Goal: Answer question/provide support: Share knowledge or assist other users

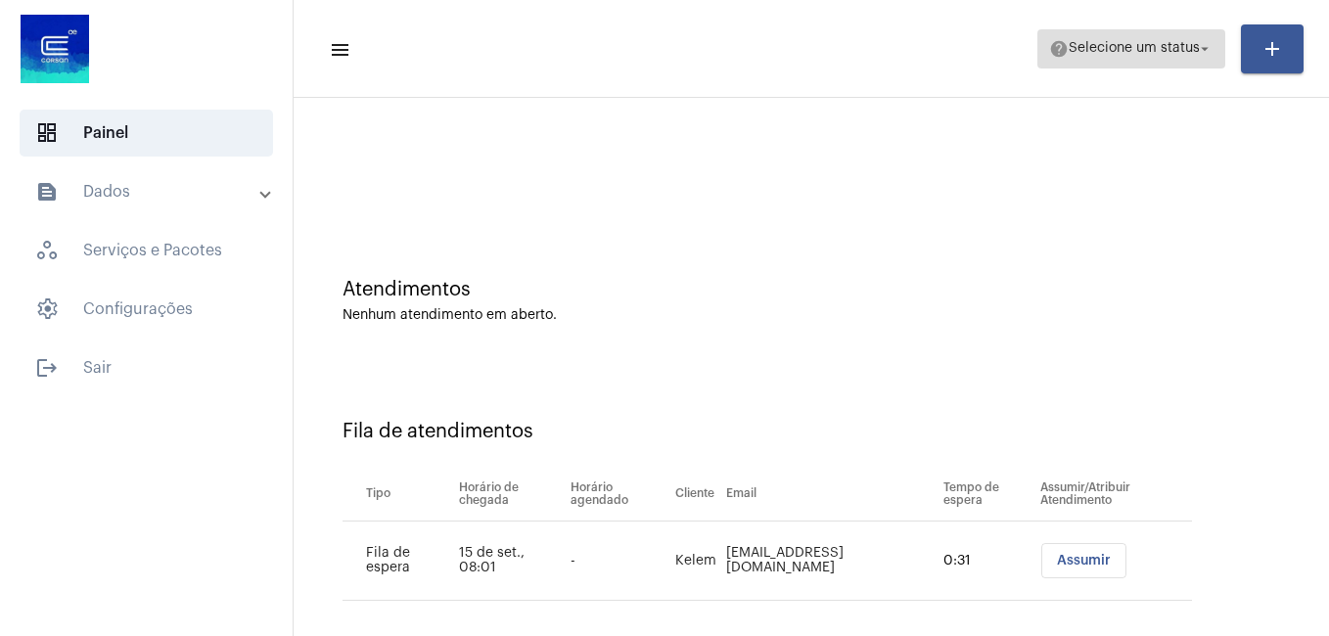
click at [1165, 54] on span "Selecione um status" at bounding box center [1134, 49] width 131 height 14
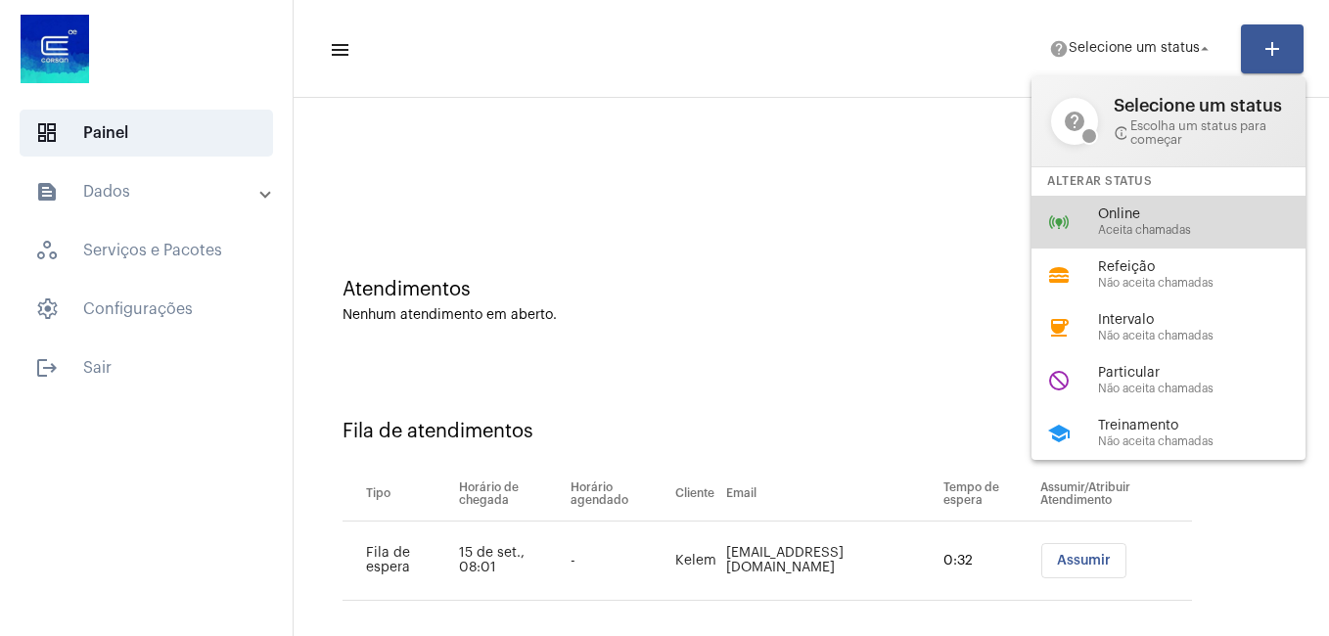
click at [1109, 234] on span "Aceita chamadas" at bounding box center [1209, 230] width 223 height 13
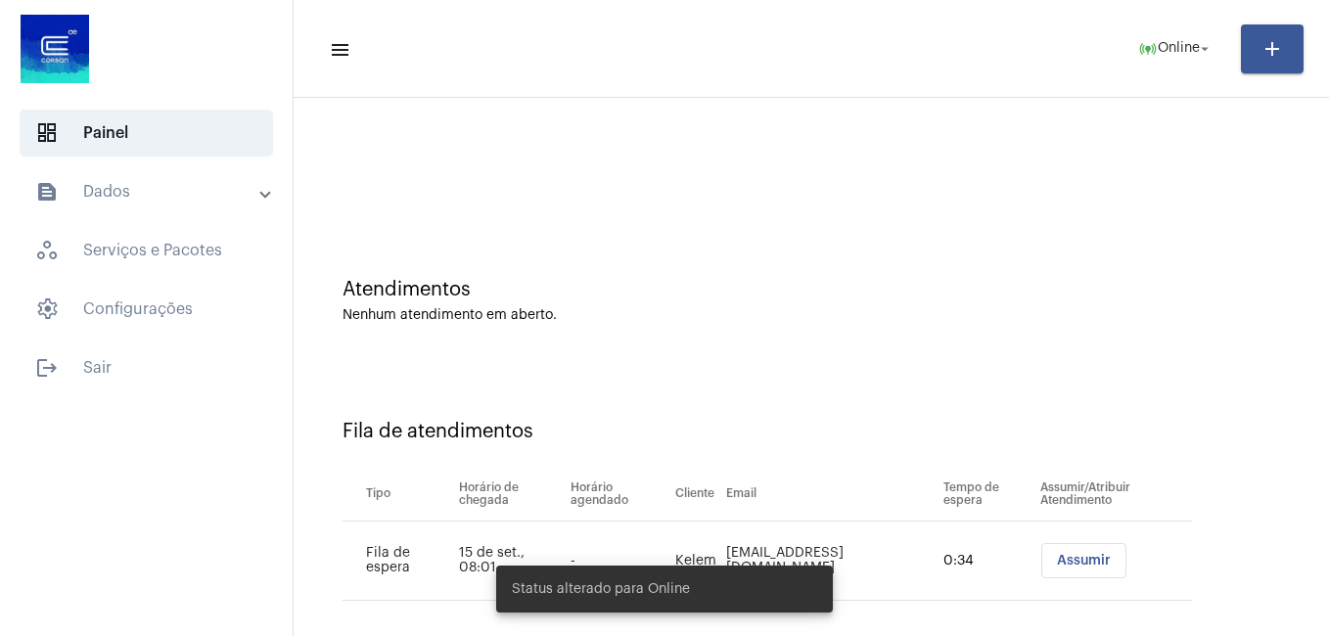
scroll to position [18, 0]
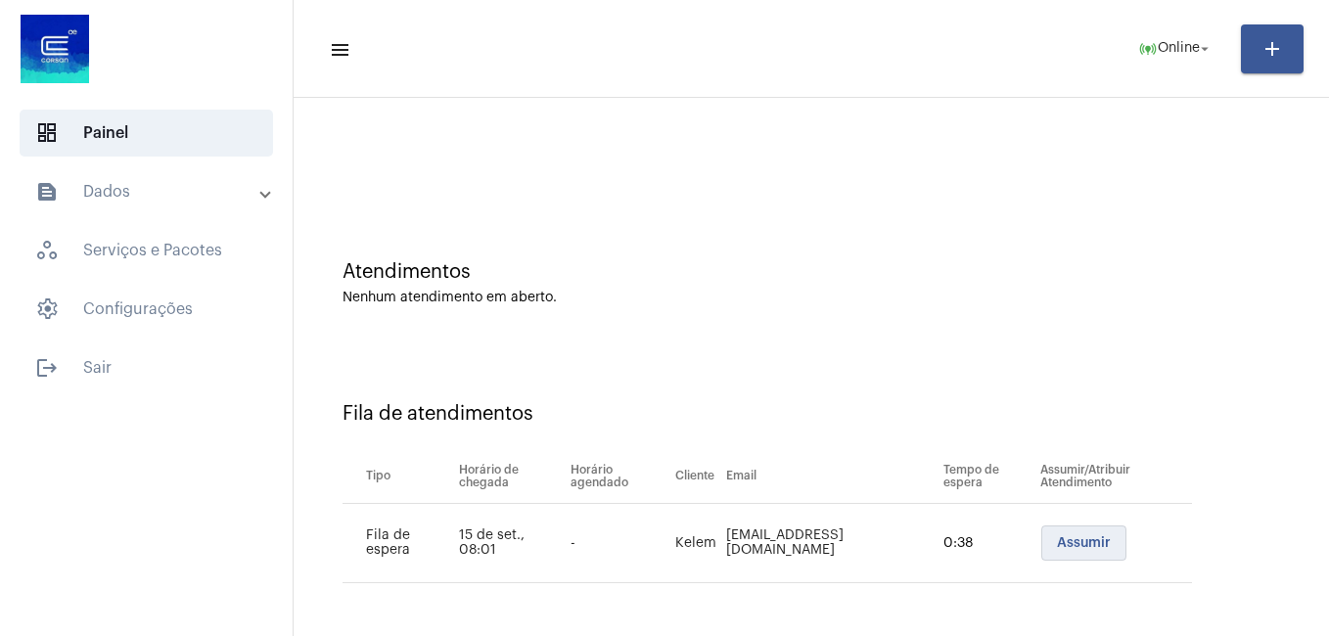
click at [1057, 536] on span "Assumir" at bounding box center [1084, 543] width 54 height 14
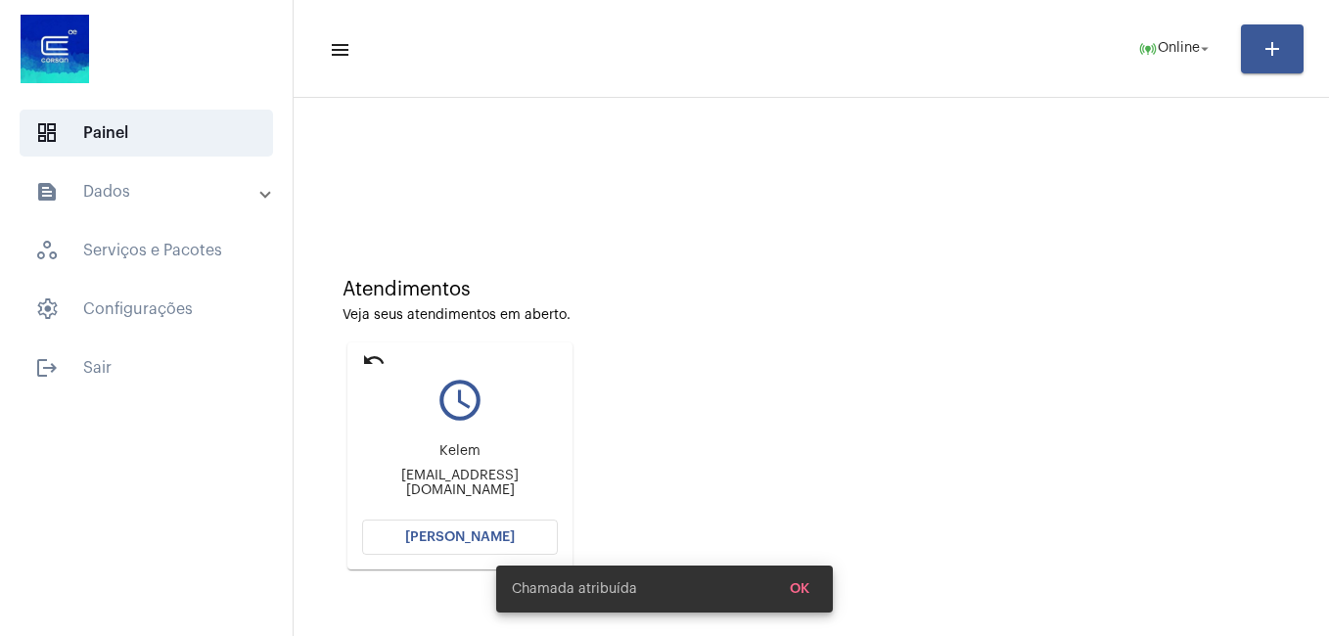
click at [469, 545] on button "[PERSON_NAME]" at bounding box center [460, 537] width 196 height 35
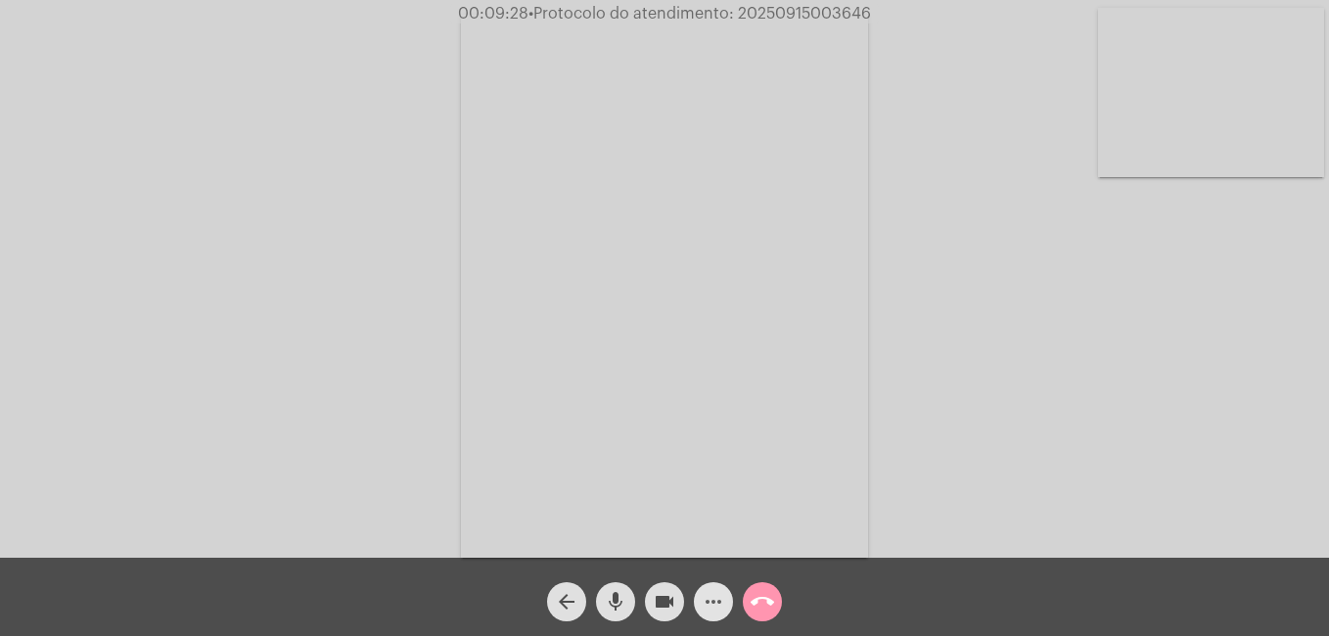
click at [715, 598] on mat-icon "more_horiz" at bounding box center [713, 601] width 23 height 23
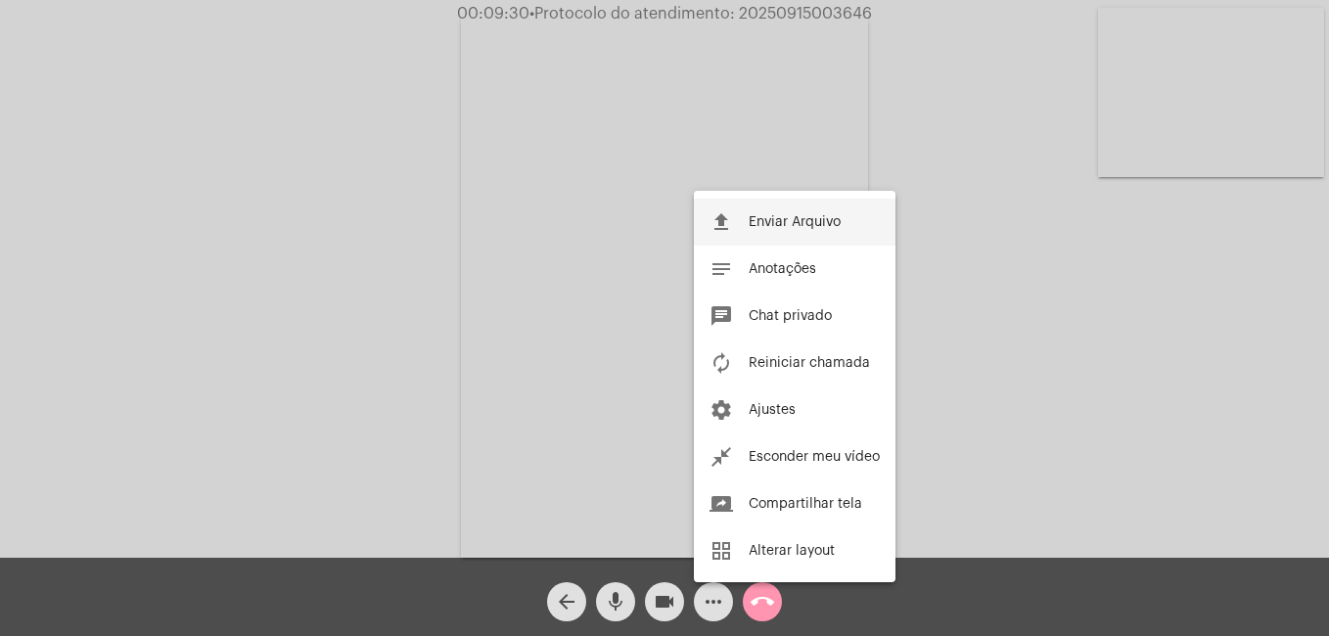
click at [728, 217] on mat-icon "file_upload" at bounding box center [721, 221] width 23 height 23
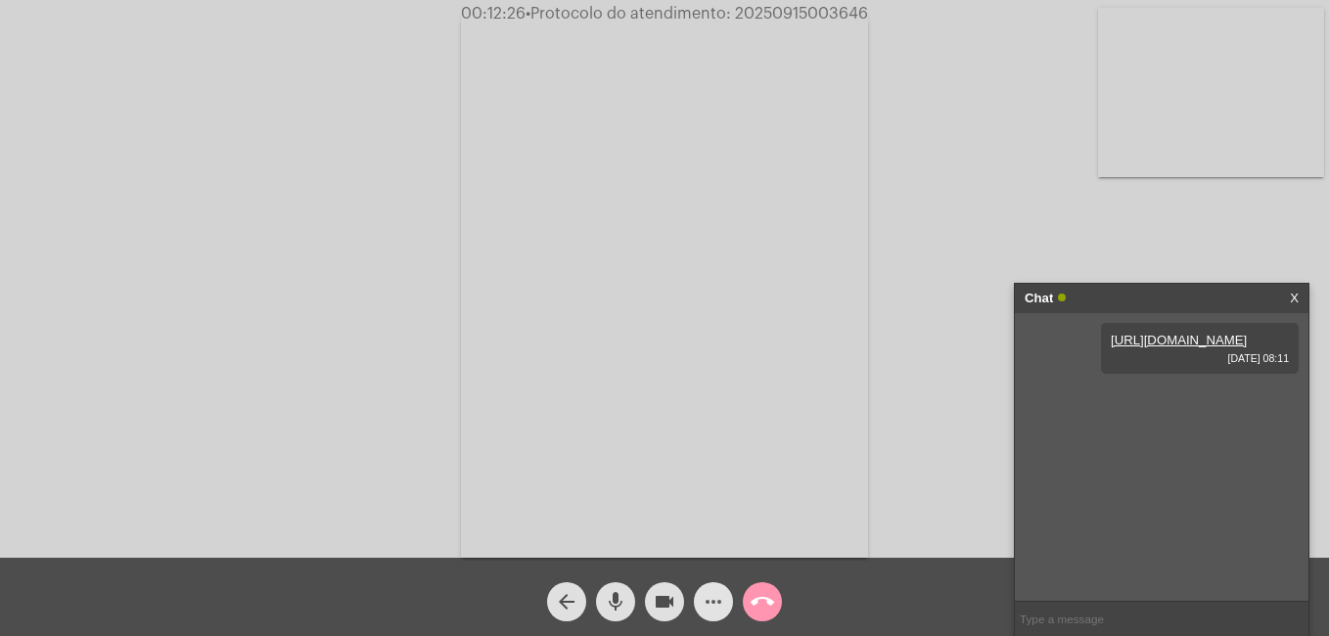
click at [717, 593] on mat-icon "more_horiz" at bounding box center [713, 601] width 23 height 23
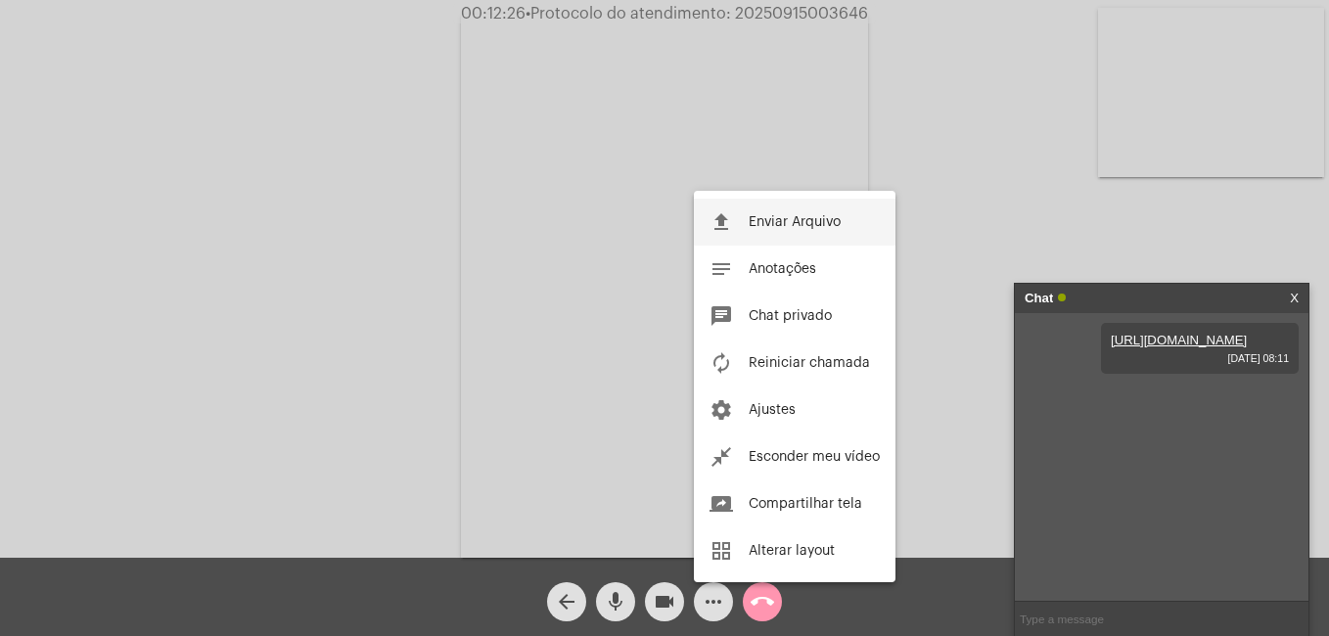
click at [764, 222] on span "Enviar Arquivo" at bounding box center [795, 222] width 92 height 14
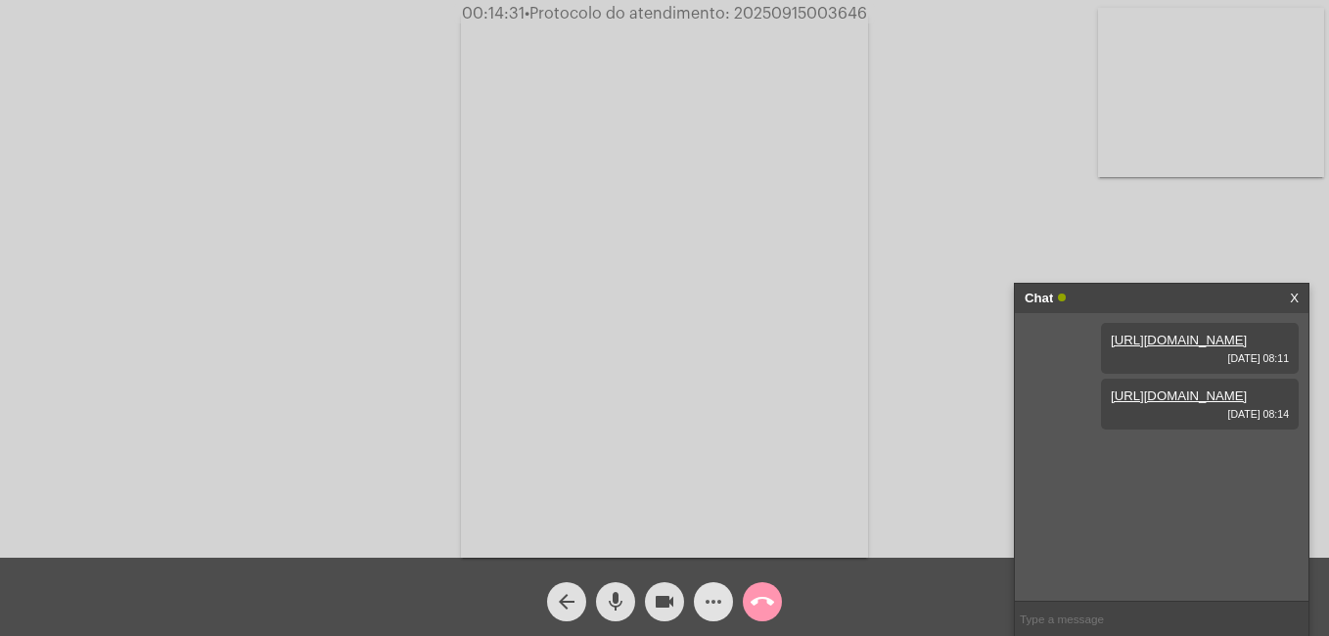
click at [703, 592] on mat-icon "more_horiz" at bounding box center [713, 601] width 23 height 23
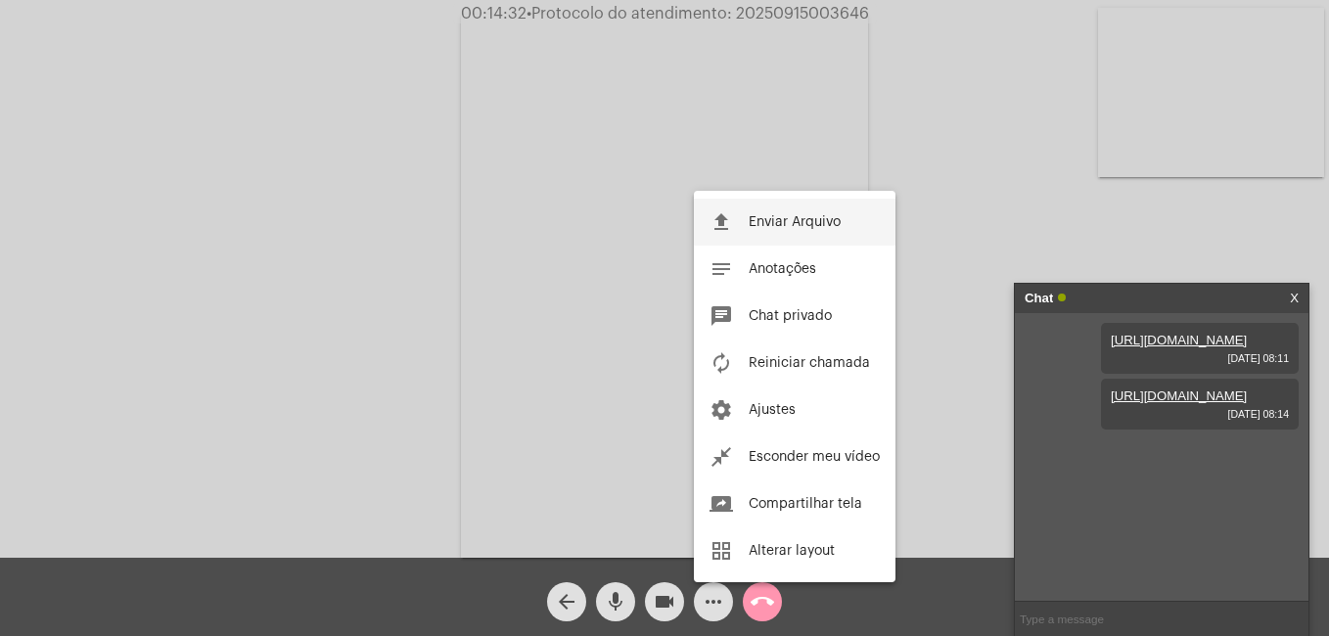
click at [756, 234] on button "file_upload Enviar Arquivo" at bounding box center [795, 222] width 202 height 47
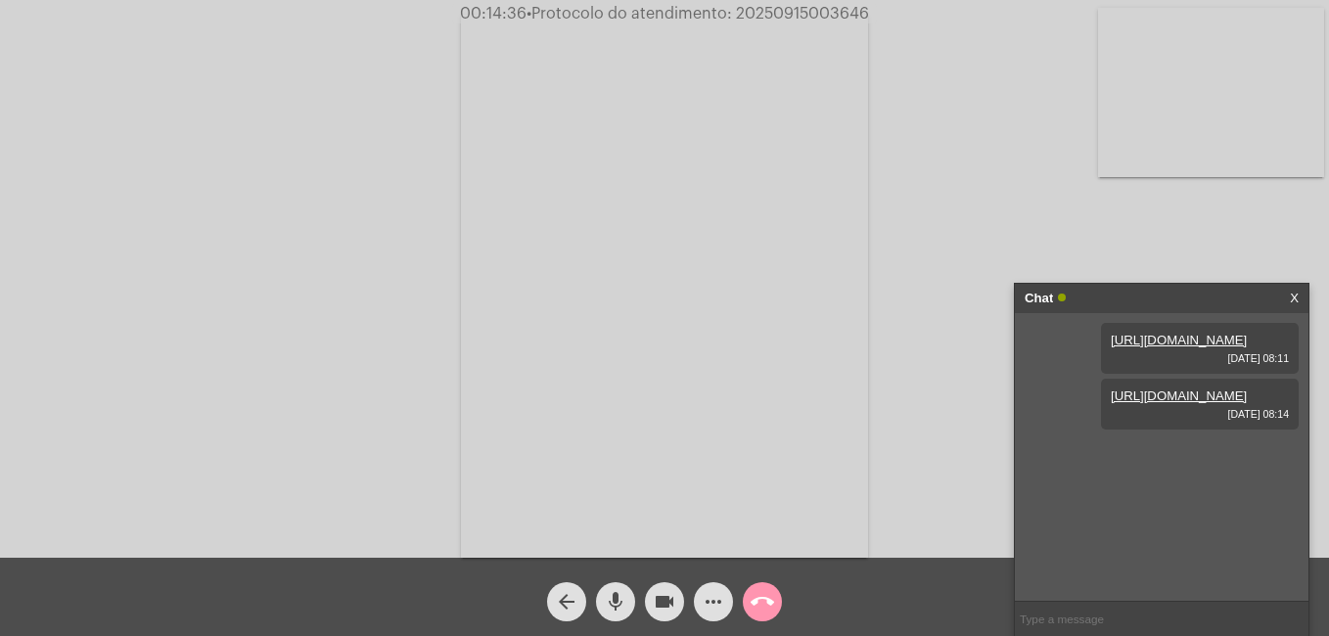
scroll to position [17, 0]
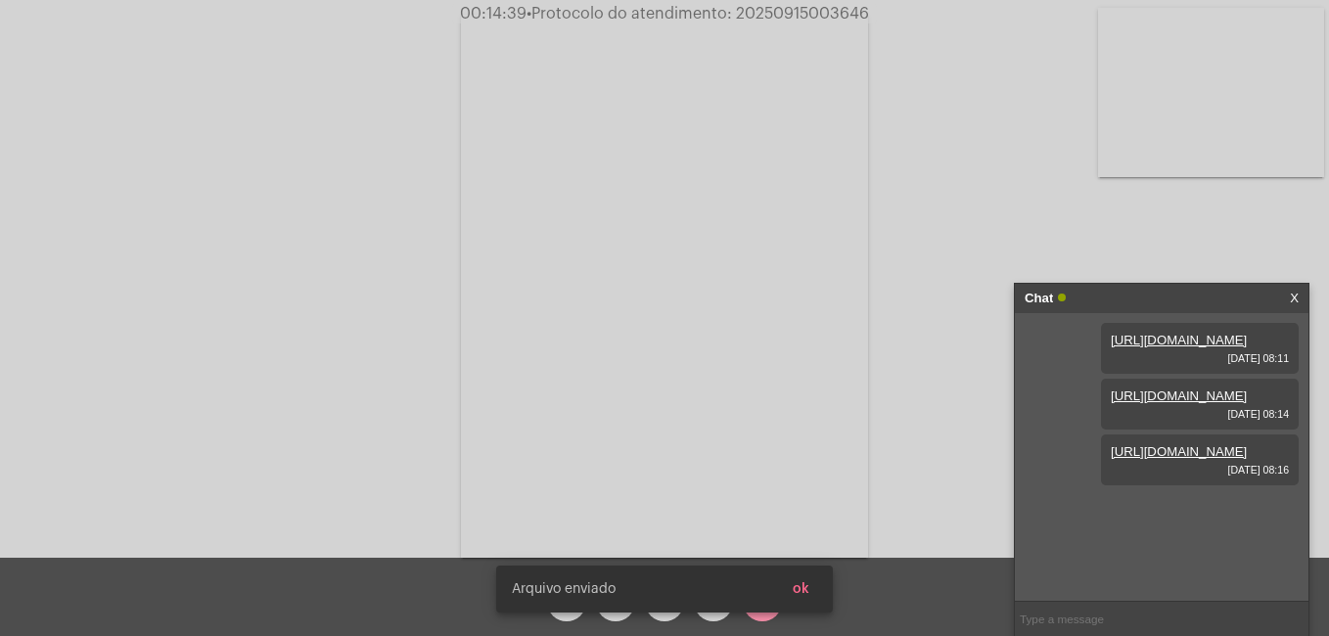
click at [811, 587] on button "ok" at bounding box center [801, 589] width 48 height 35
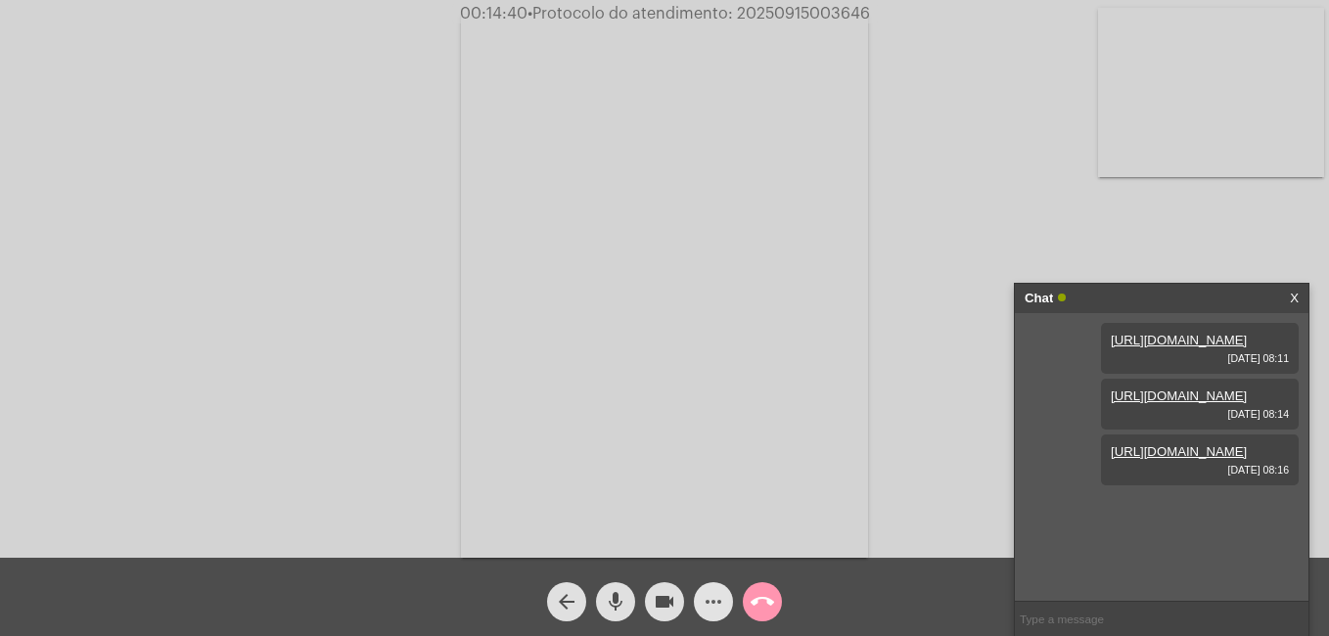
click at [713, 604] on mat-icon "more_horiz" at bounding box center [713, 601] width 23 height 23
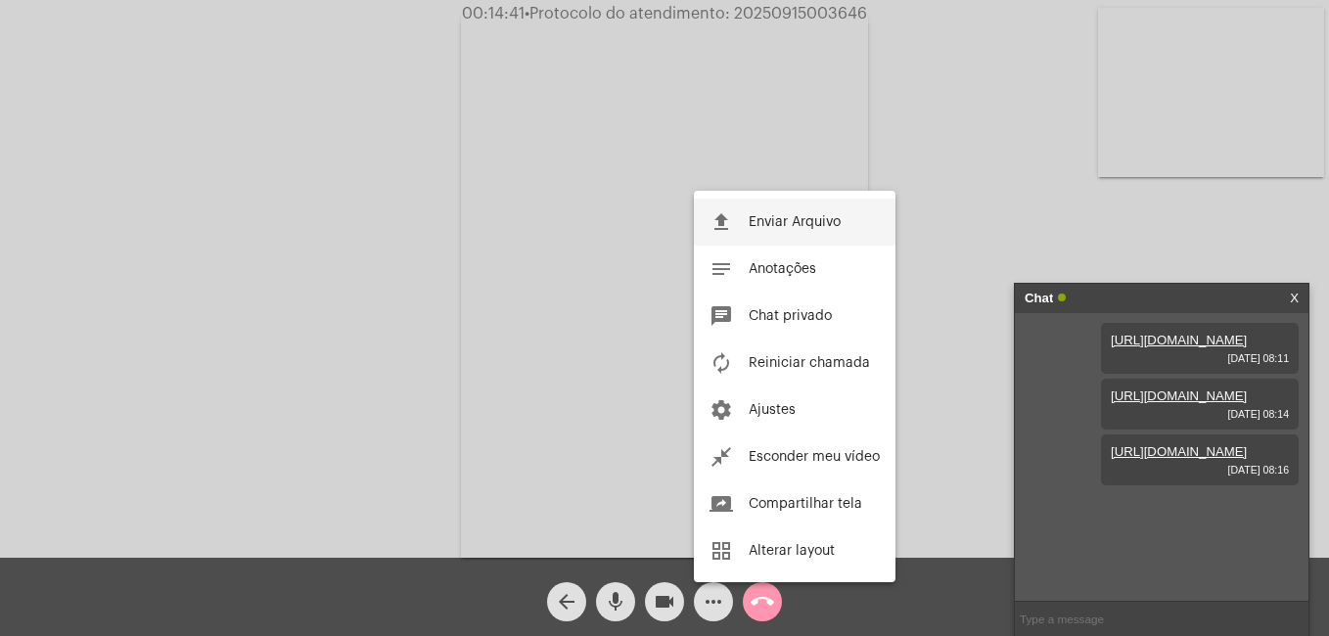
click at [759, 217] on span "Enviar Arquivo" at bounding box center [795, 222] width 92 height 14
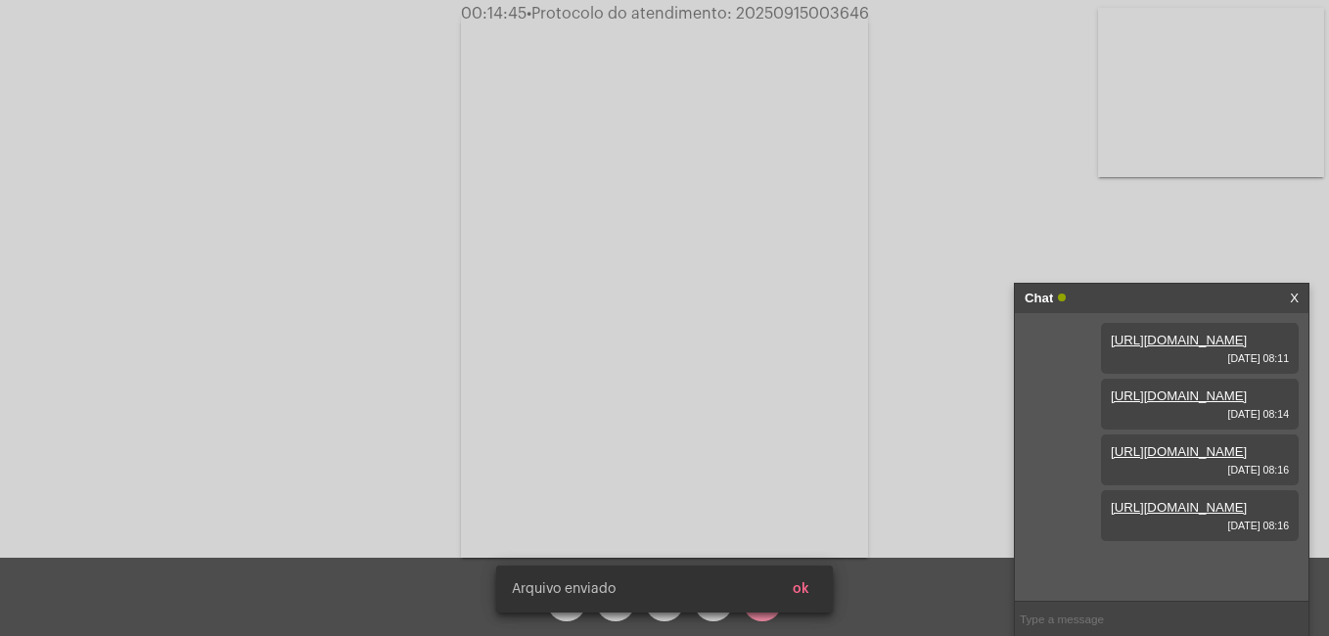
scroll to position [116, 0]
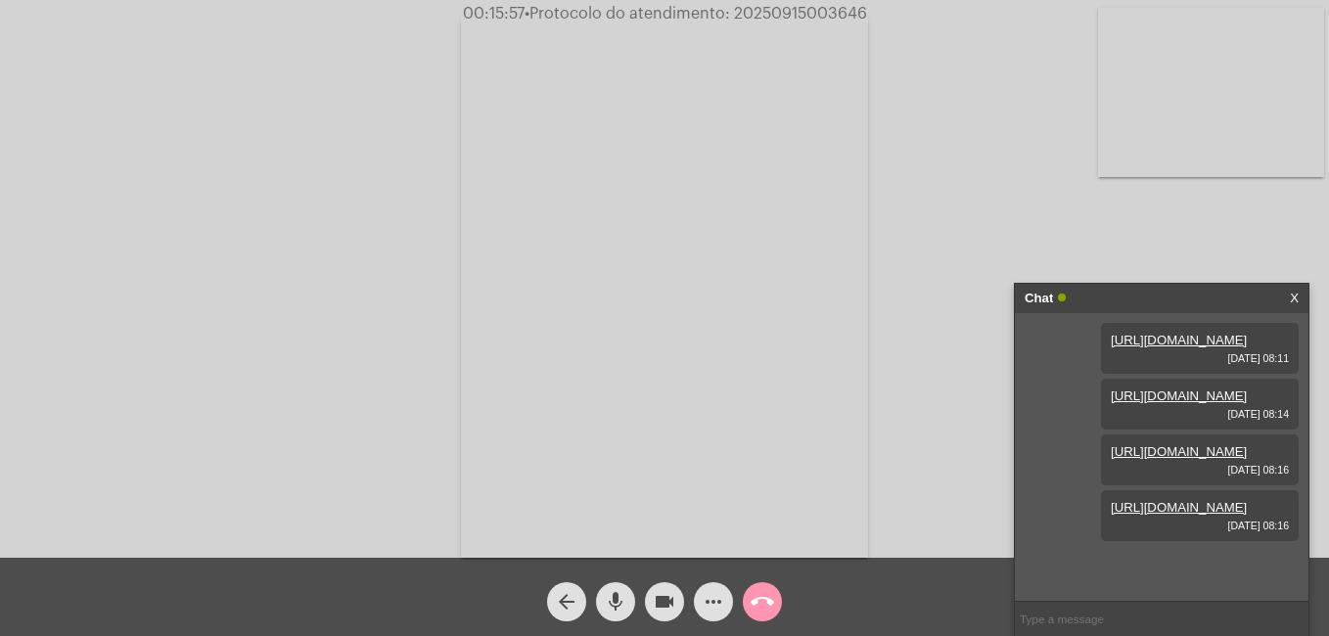
click at [1289, 293] on div "Chat X" at bounding box center [1162, 298] width 294 height 29
click at [1297, 296] on link "X" at bounding box center [1294, 298] width 9 height 29
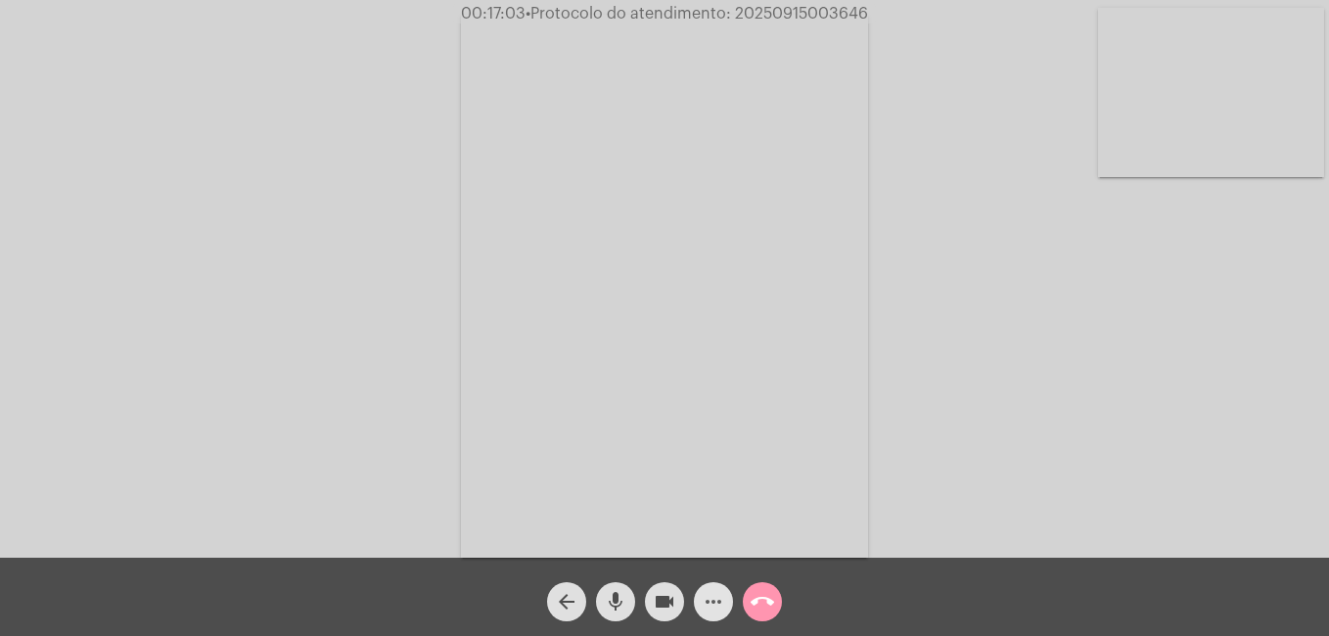
click at [723, 590] on span "more_horiz" at bounding box center [713, 601] width 23 height 39
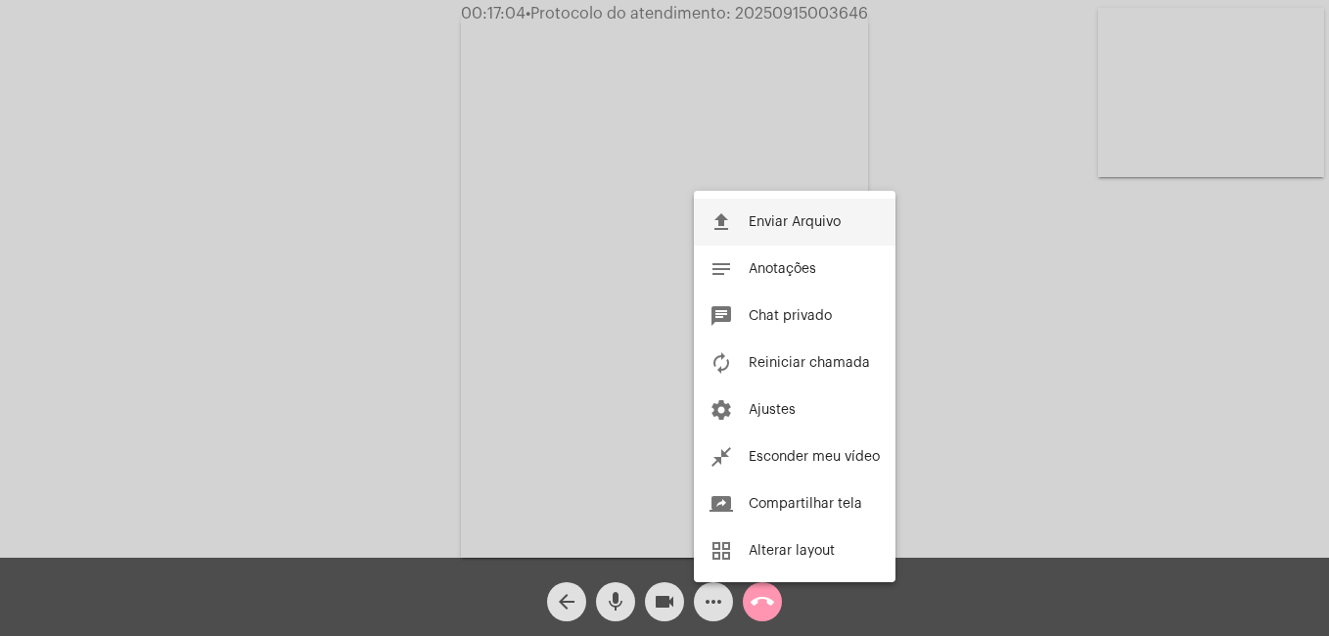
click at [800, 228] on span "Enviar Arquivo" at bounding box center [795, 222] width 92 height 14
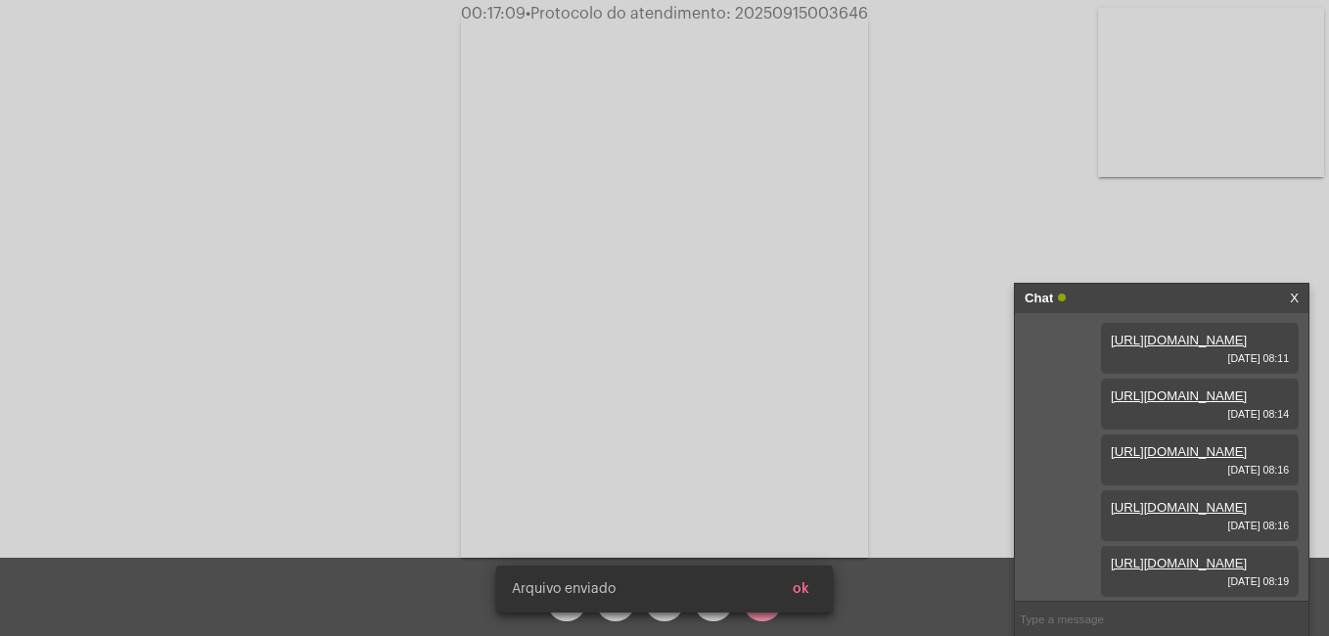
scroll to position [216, 0]
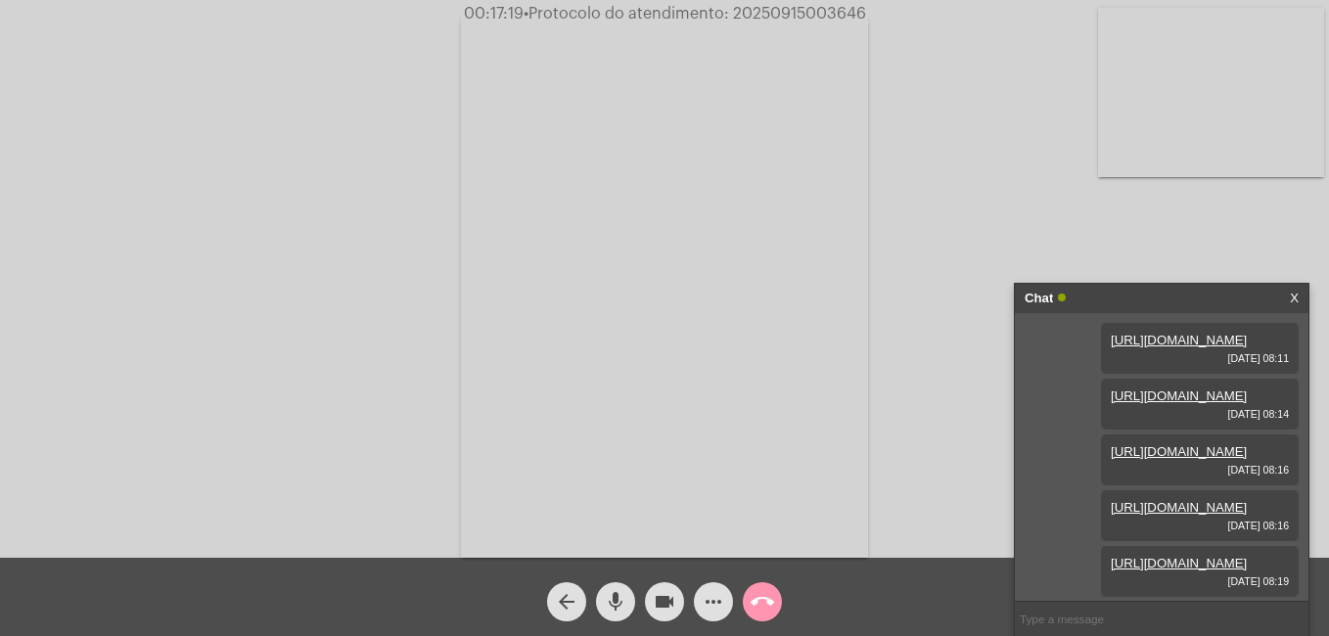
click at [1297, 290] on link "X" at bounding box center [1294, 298] width 9 height 29
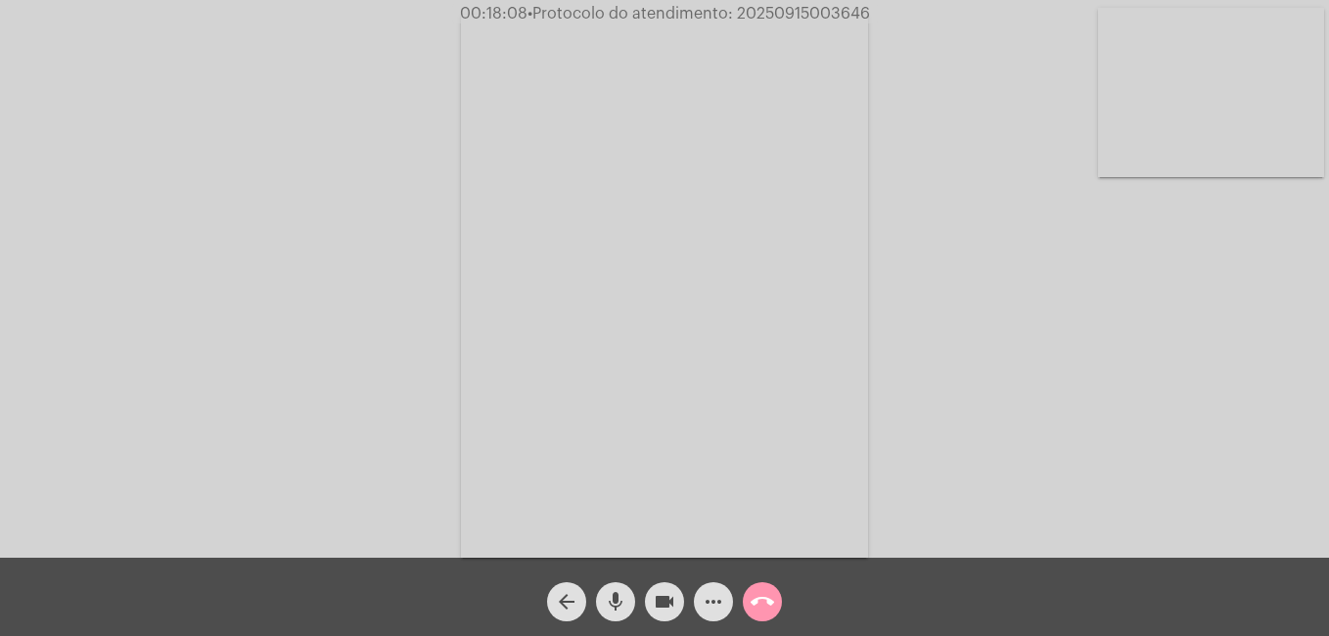
click at [705, 591] on mat-icon "more_horiz" at bounding box center [713, 601] width 23 height 23
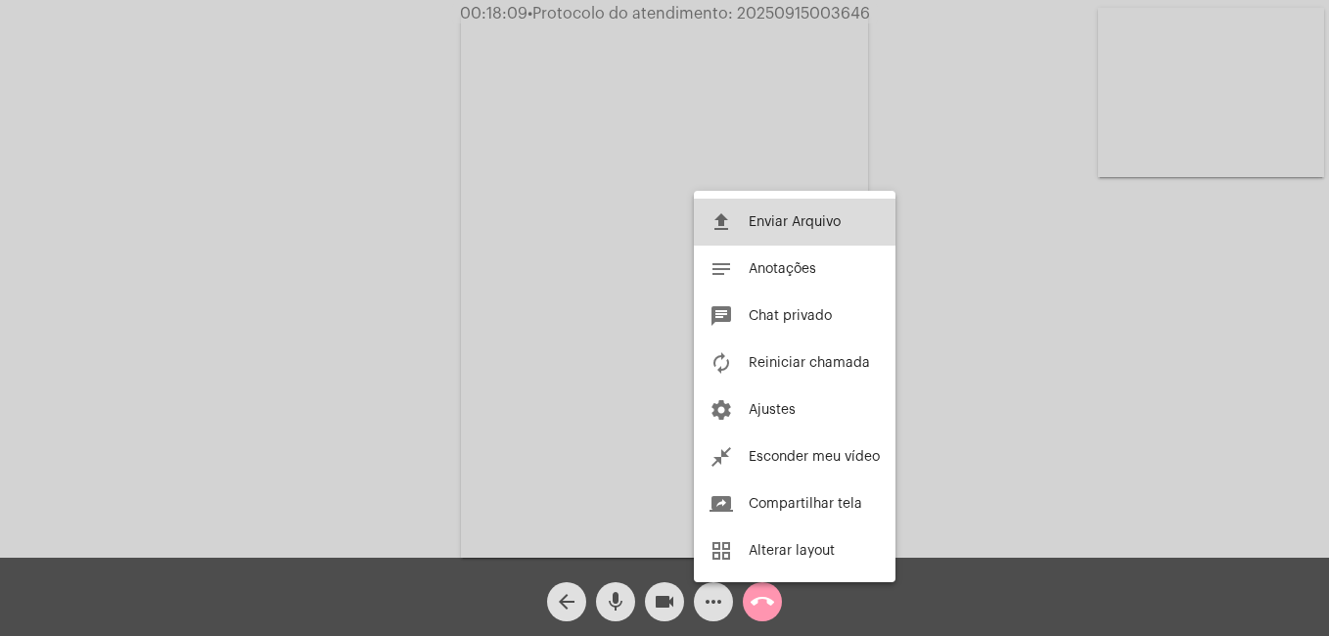
click at [771, 237] on button "file_upload Enviar Arquivo" at bounding box center [795, 222] width 202 height 47
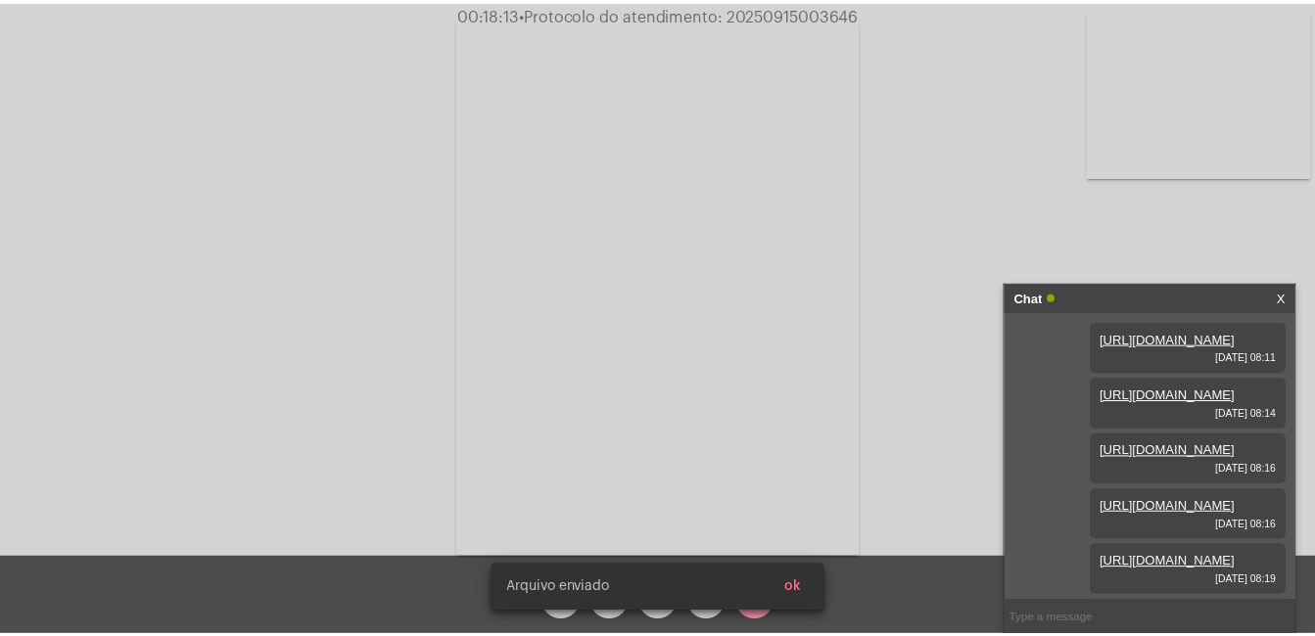
scroll to position [316, 0]
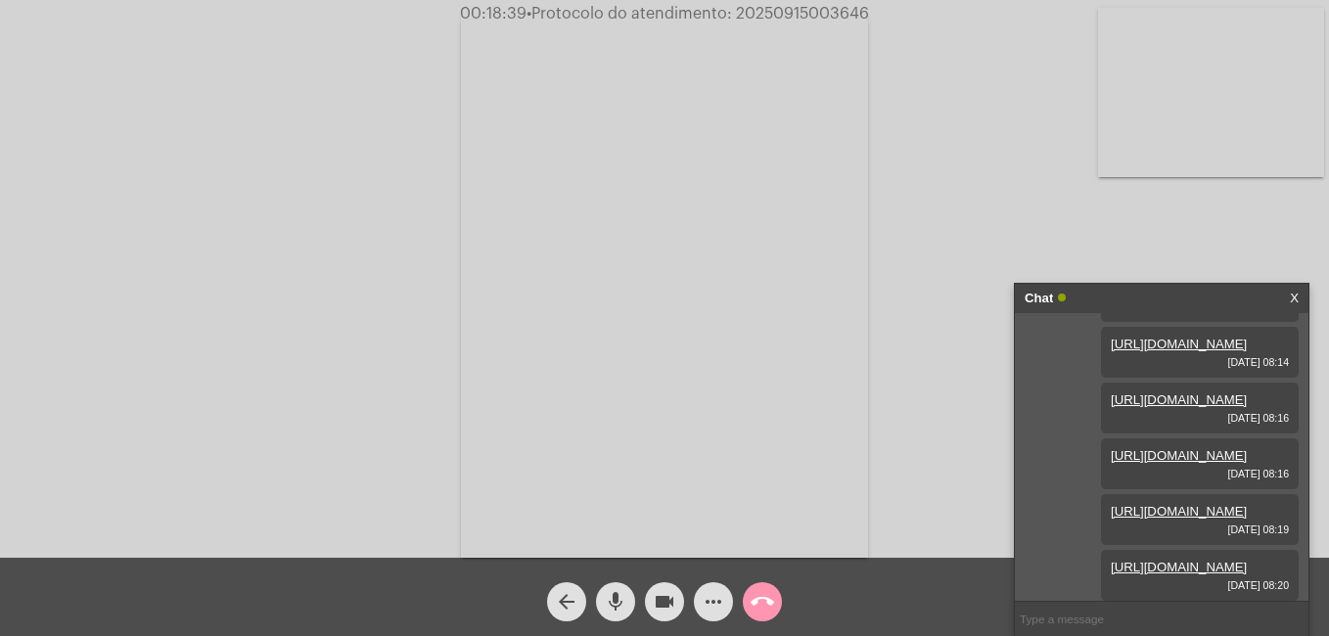
click at [1300, 301] on div "Chat X" at bounding box center [1162, 298] width 294 height 29
click at [1293, 291] on link "X" at bounding box center [1294, 298] width 9 height 29
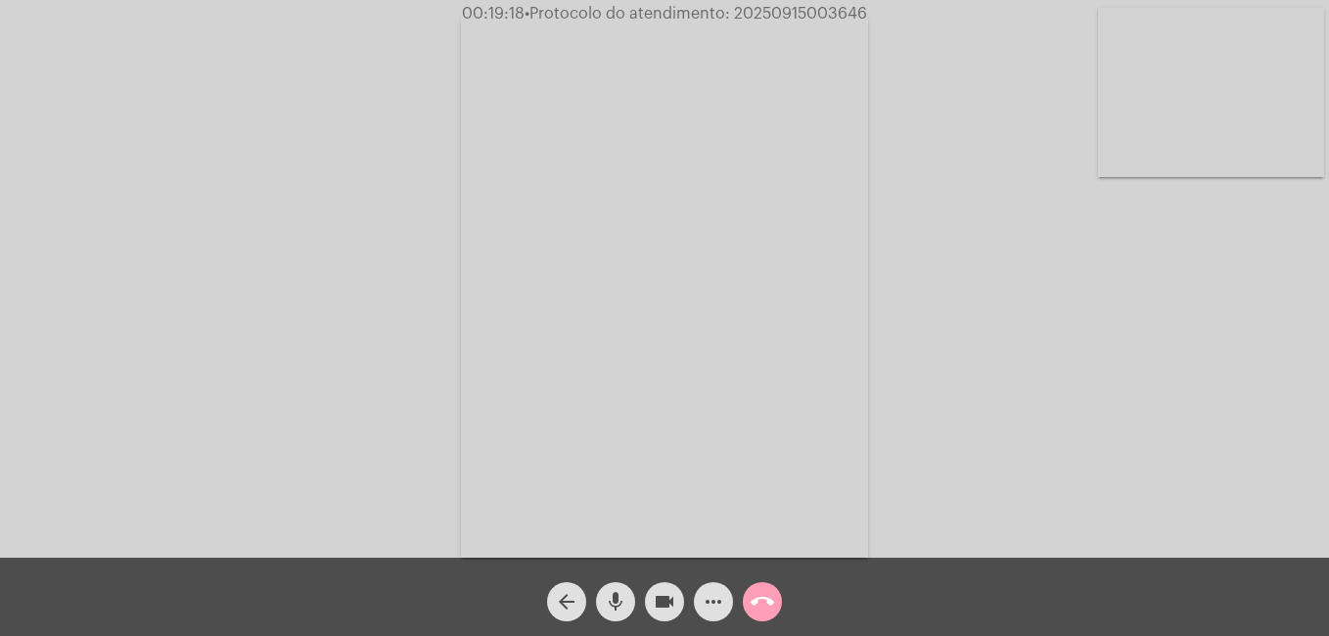
click at [749, 603] on button "call_end" at bounding box center [762, 601] width 39 height 39
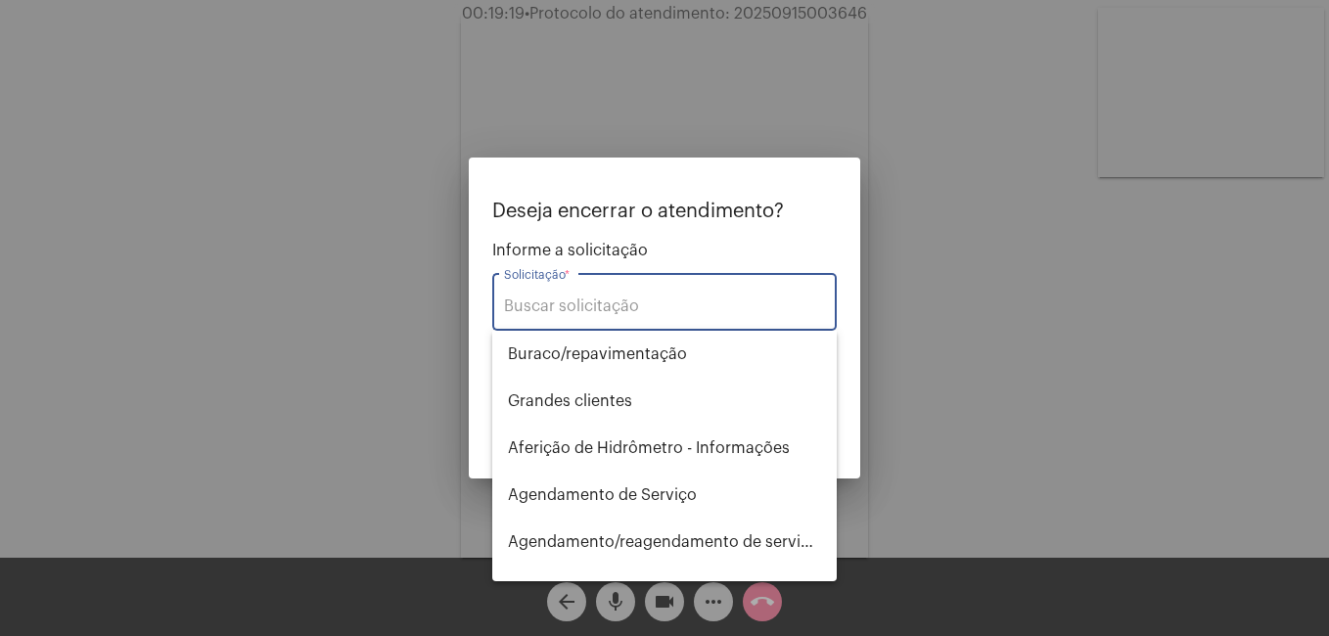
click at [726, 304] on input "Solicitação *" at bounding box center [664, 307] width 321 height 18
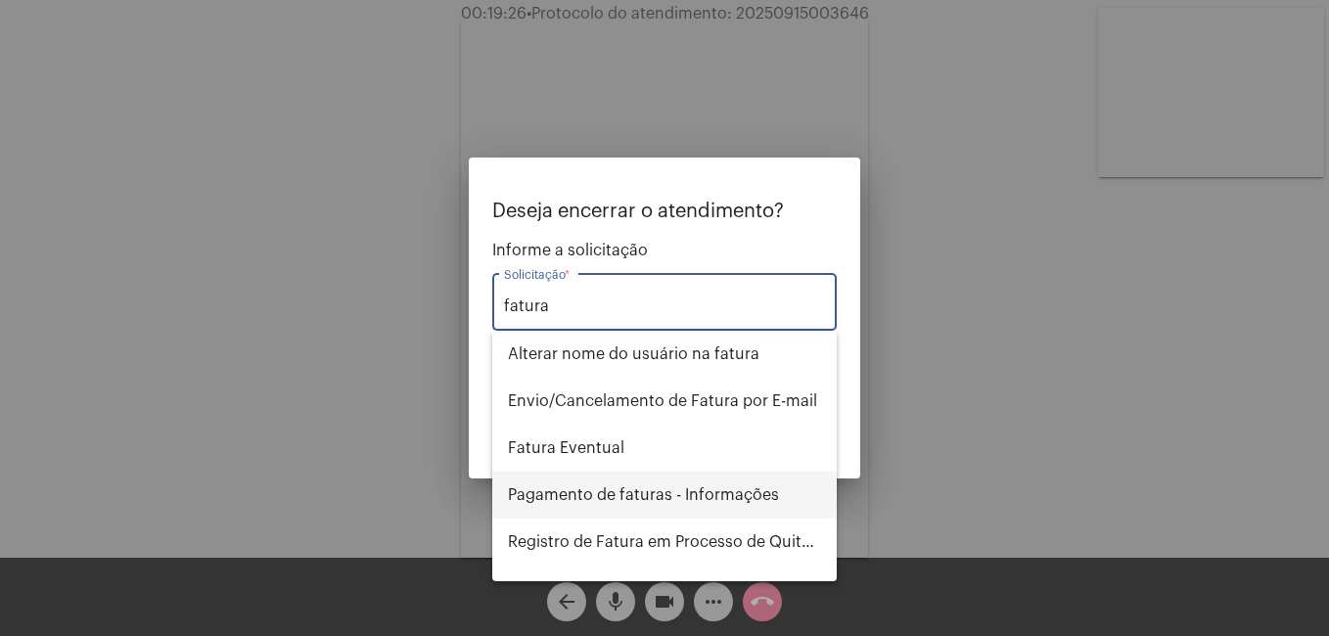
click at [694, 491] on span "Pagamento de faturas - Informações" at bounding box center [664, 495] width 313 height 47
type input "Pagamento de faturas - Informações"
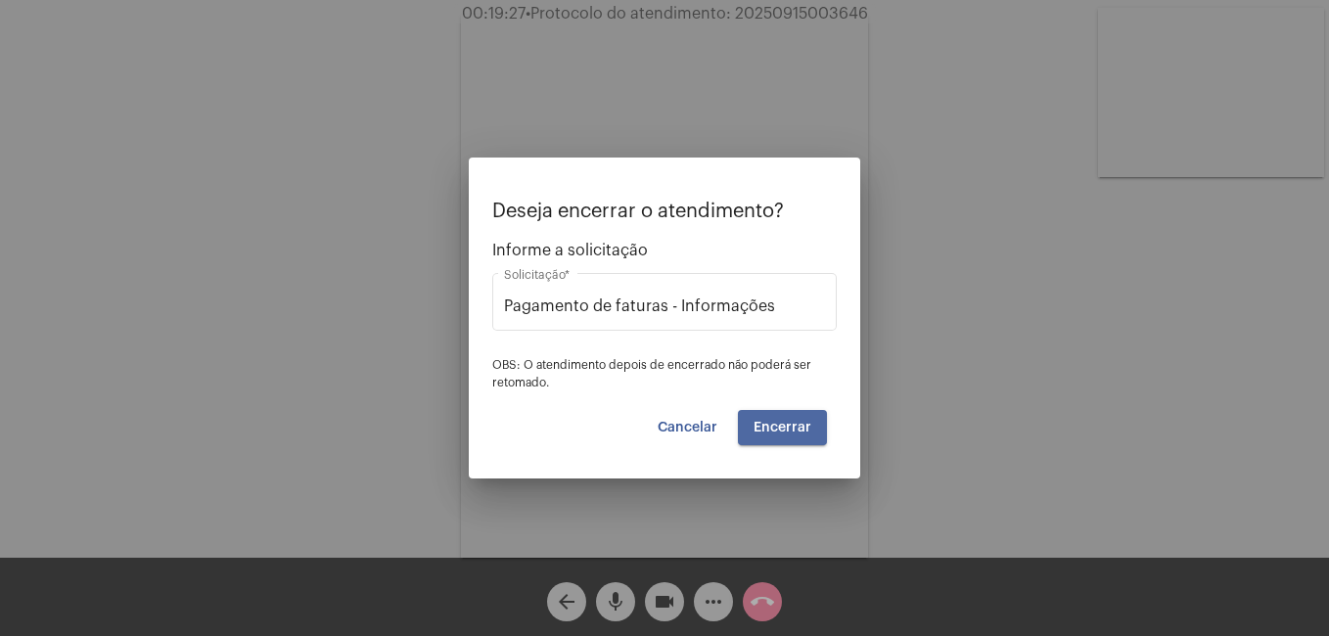
click at [792, 438] on button "Encerrar" at bounding box center [782, 427] width 89 height 35
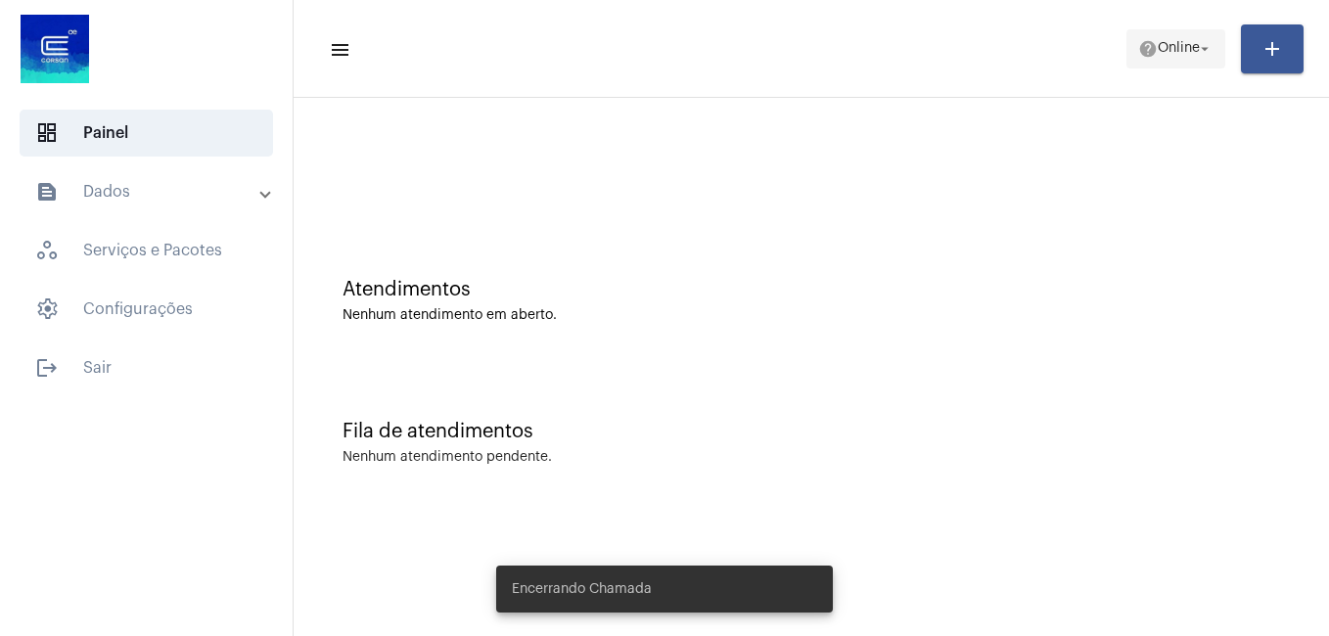
click at [1190, 51] on span "Online" at bounding box center [1179, 49] width 42 height 14
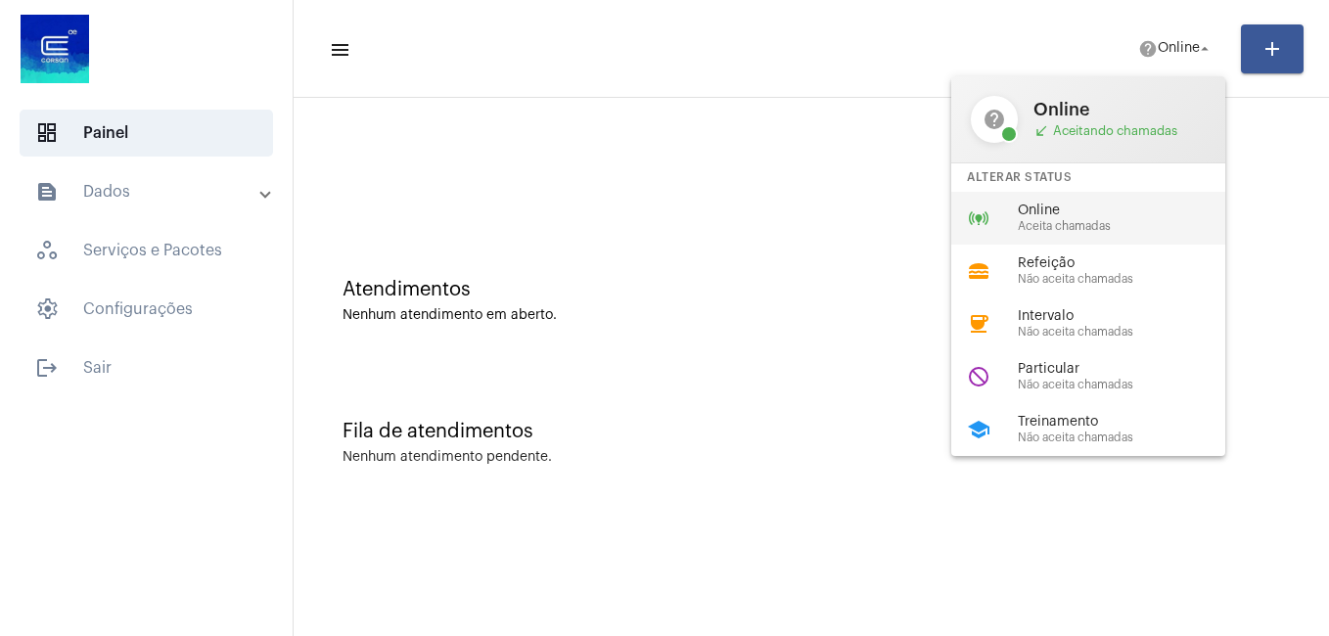
click at [1070, 202] on div "online_prediction Online Aceita chamadas" at bounding box center [1103, 218] width 305 height 53
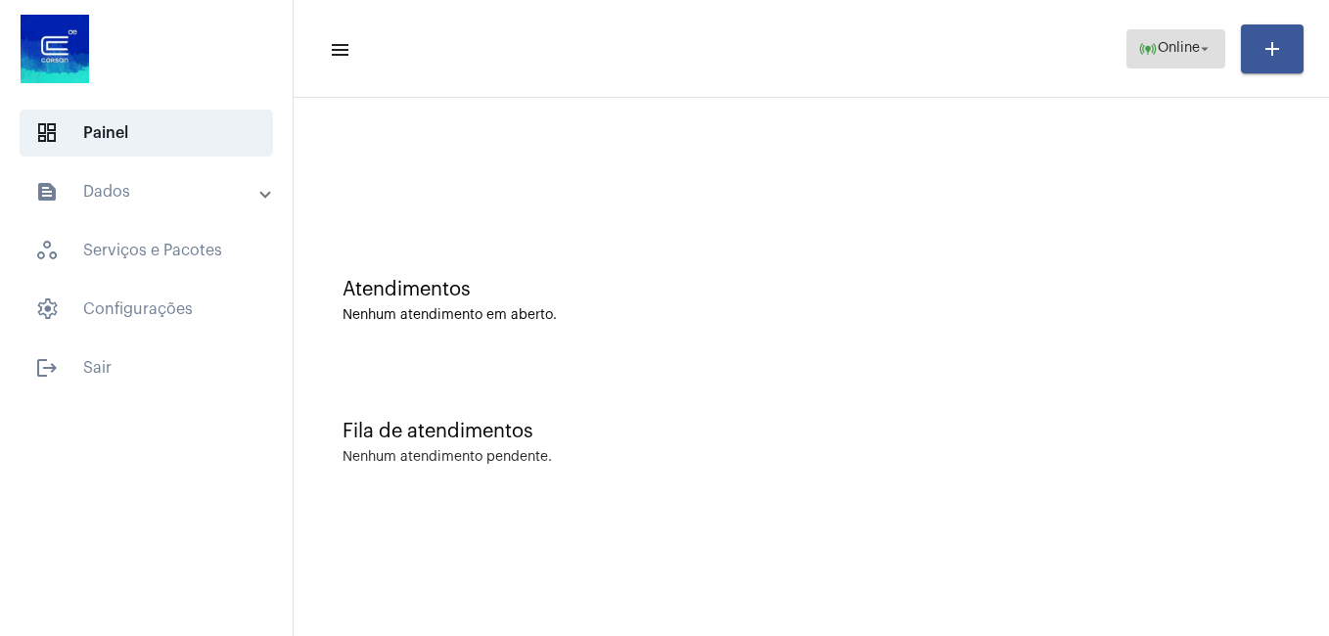
click at [1158, 50] on span "Online" at bounding box center [1179, 49] width 42 height 14
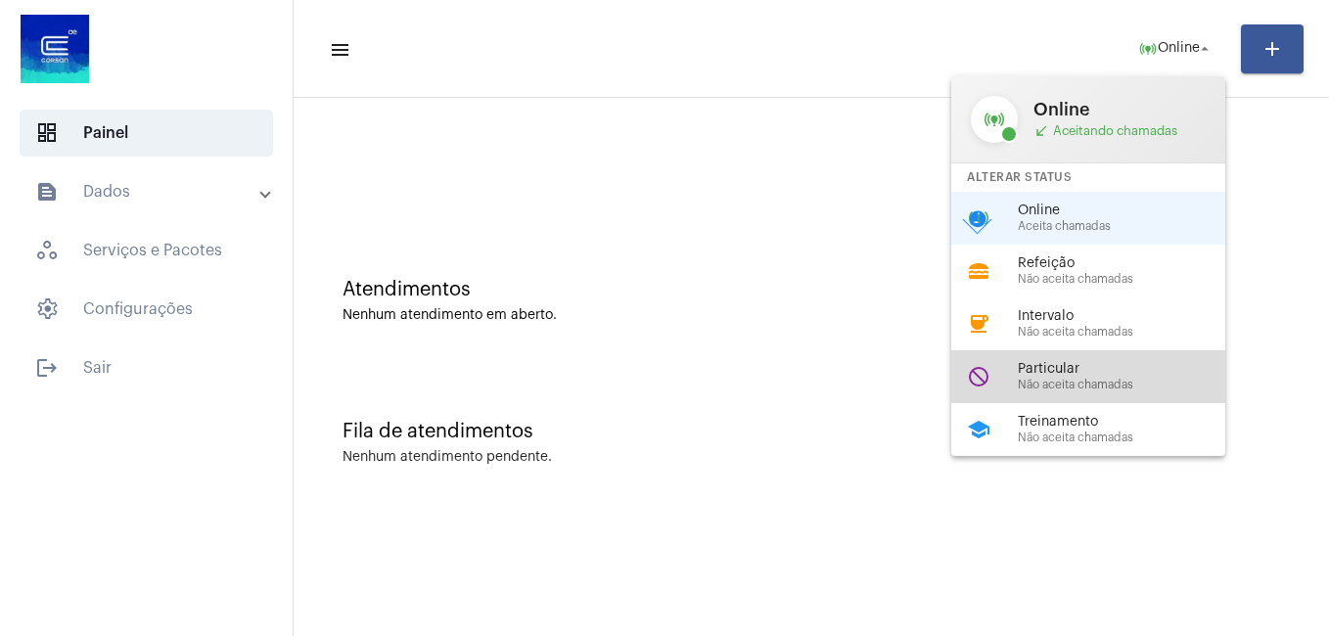
click at [1062, 386] on span "Não aceita chamadas" at bounding box center [1129, 385] width 223 height 13
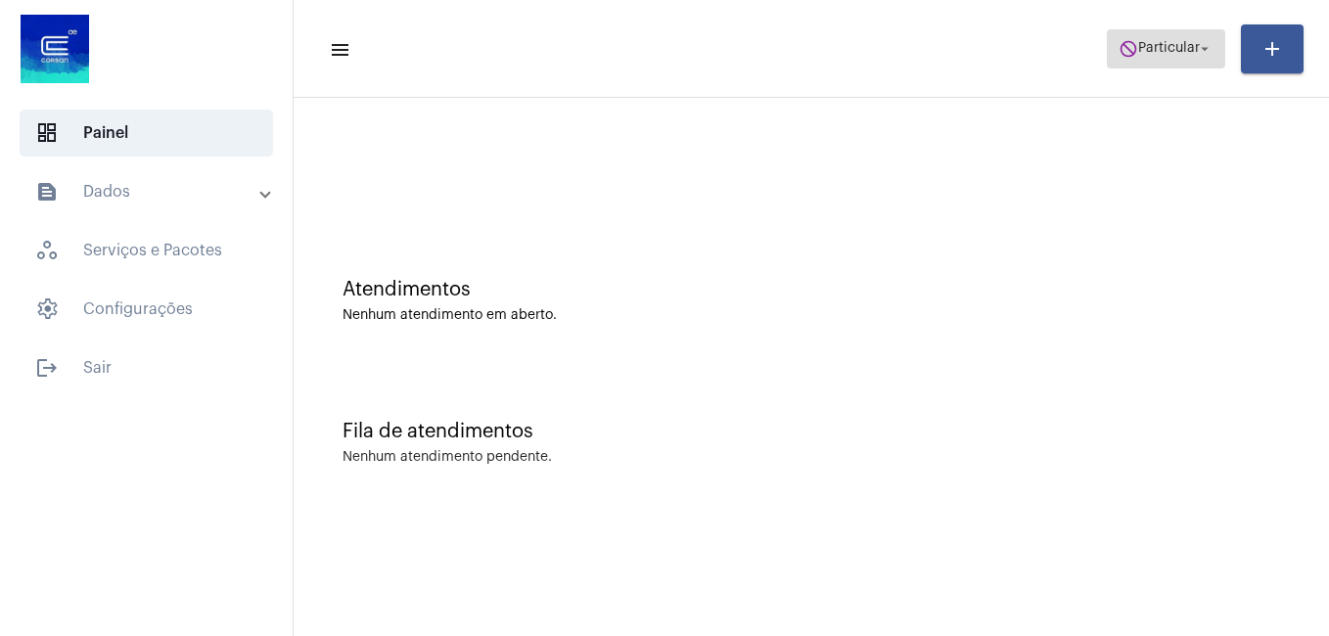
click at [1169, 63] on span "do_not_disturb Particular arrow_drop_down" at bounding box center [1166, 47] width 95 height 35
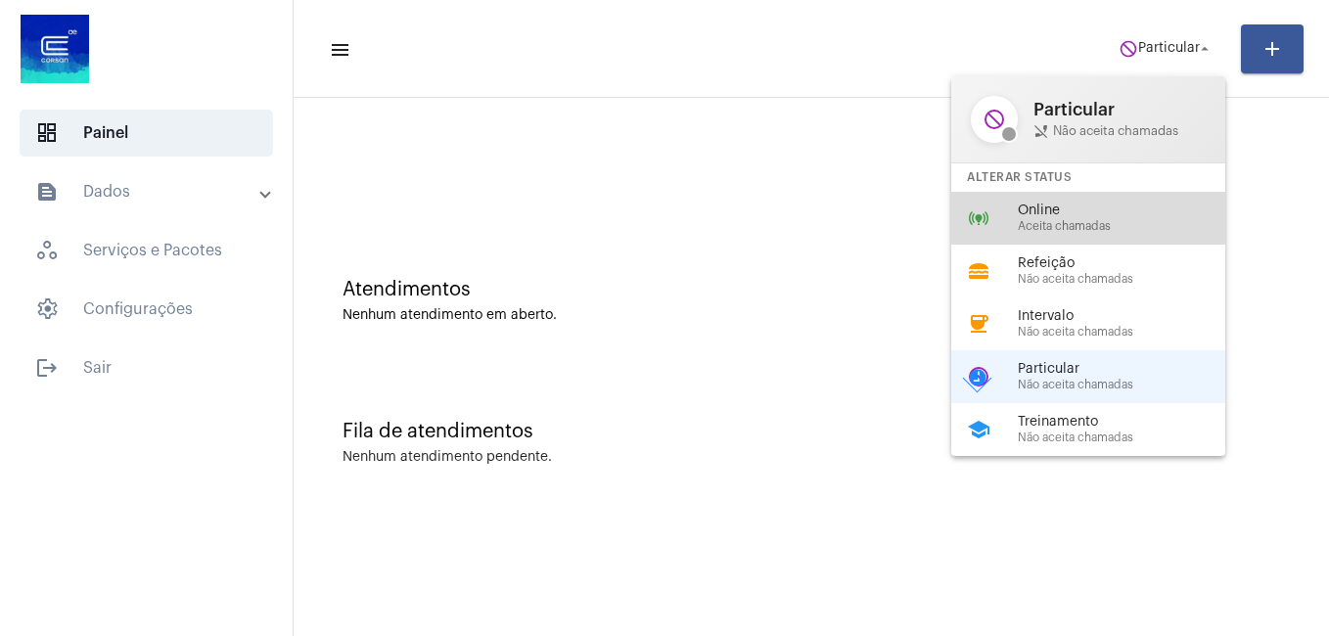
click at [1116, 230] on span "Aceita chamadas" at bounding box center [1129, 226] width 223 height 13
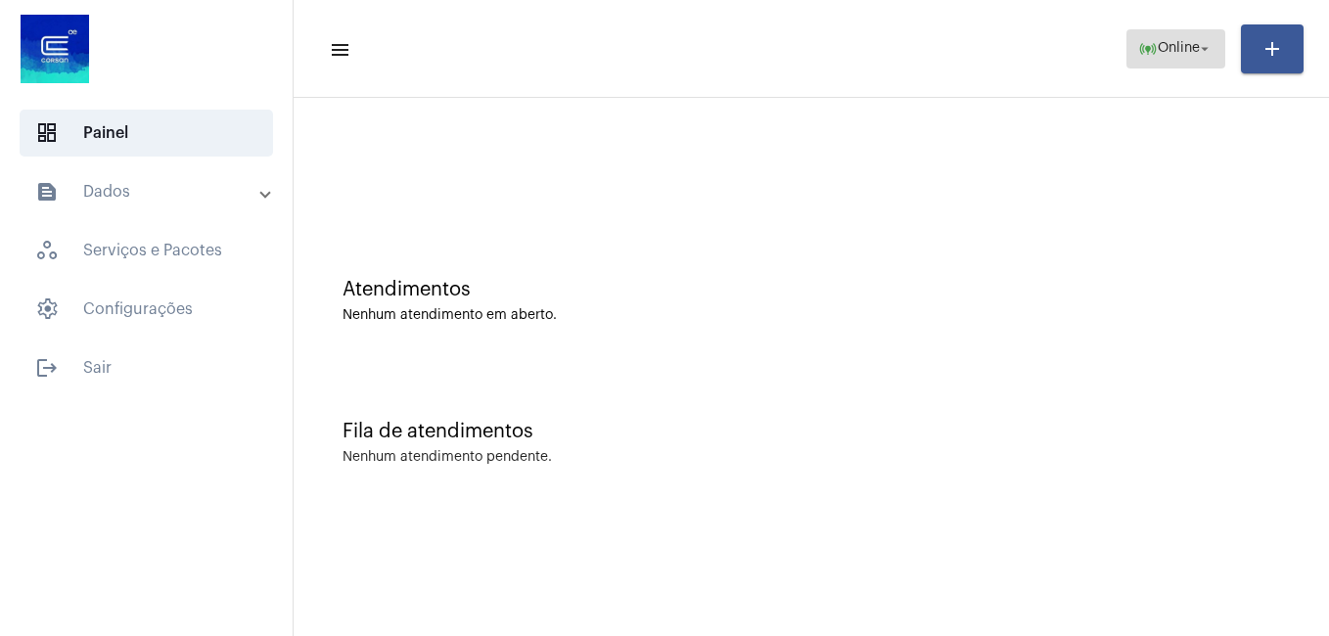
click at [1181, 59] on span "online_prediction Online arrow_drop_down" at bounding box center [1175, 47] width 75 height 35
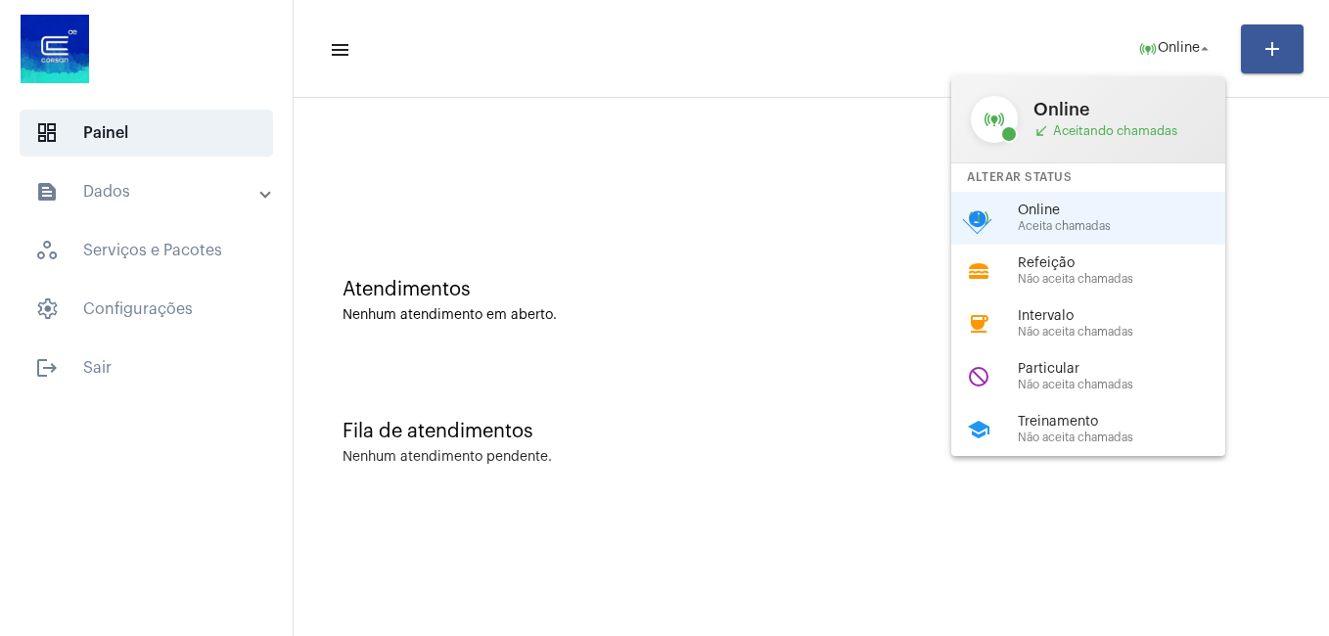
click at [80, 363] on div at bounding box center [664, 318] width 1329 height 636
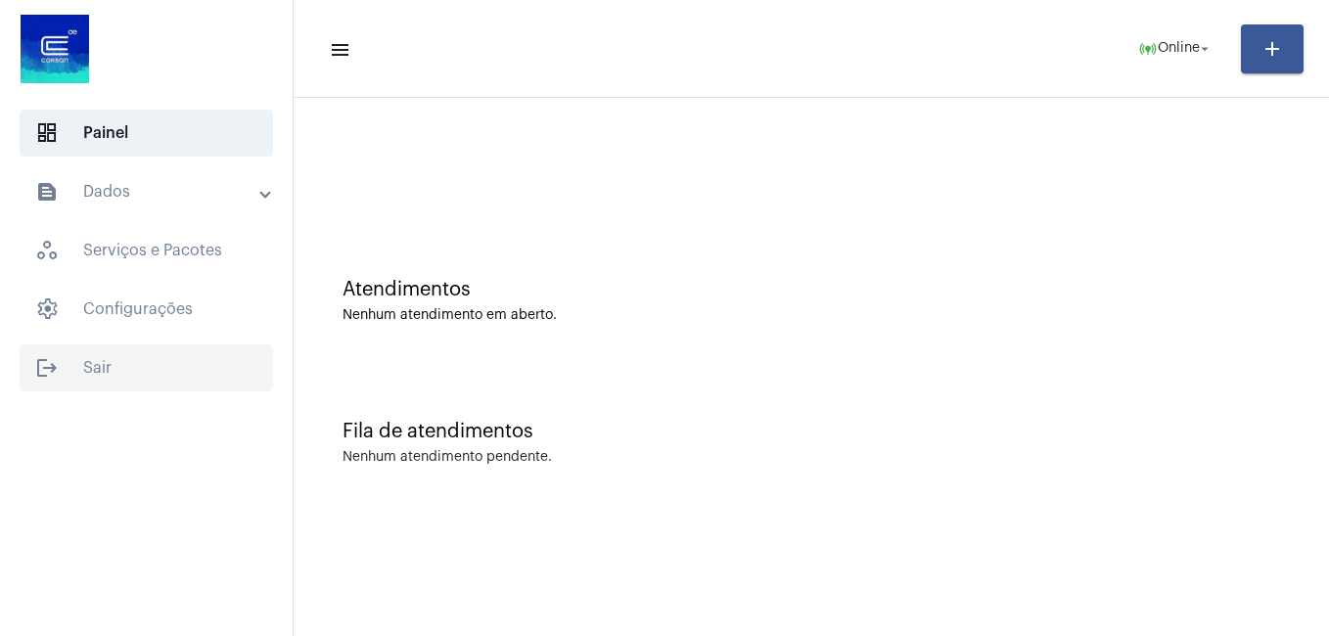
click at [62, 390] on span "logout Sair" at bounding box center [147, 368] width 254 height 47
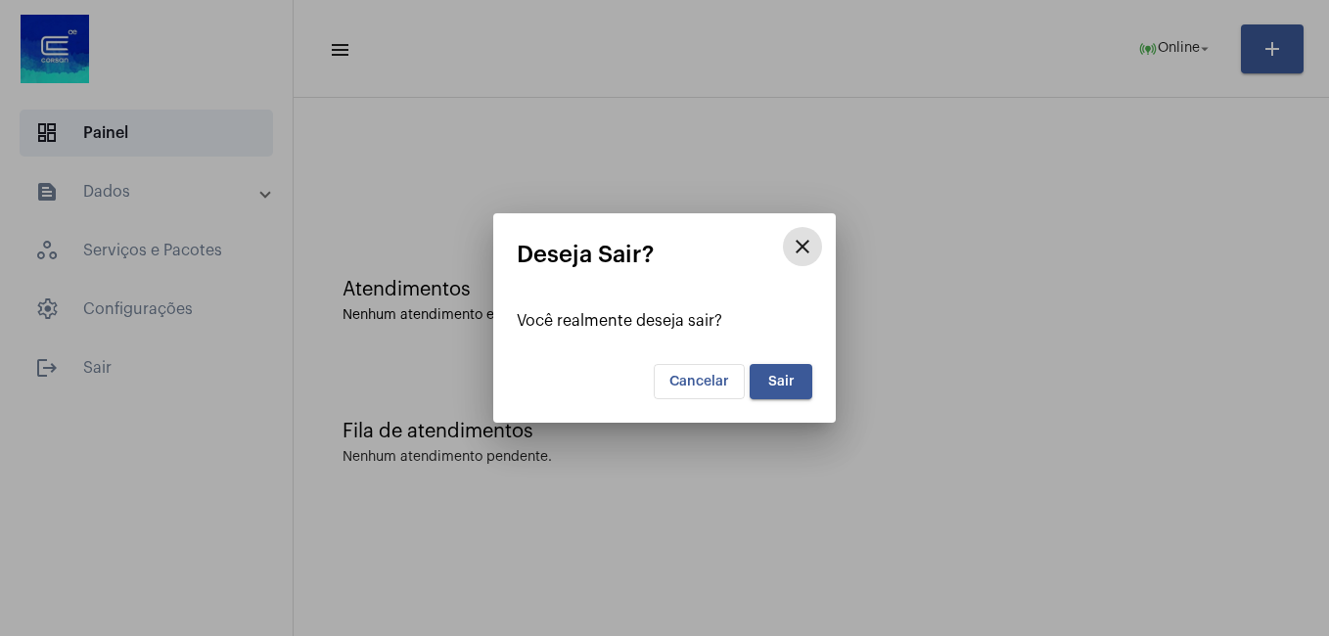
click at [807, 389] on button "Sair" at bounding box center [781, 381] width 63 height 35
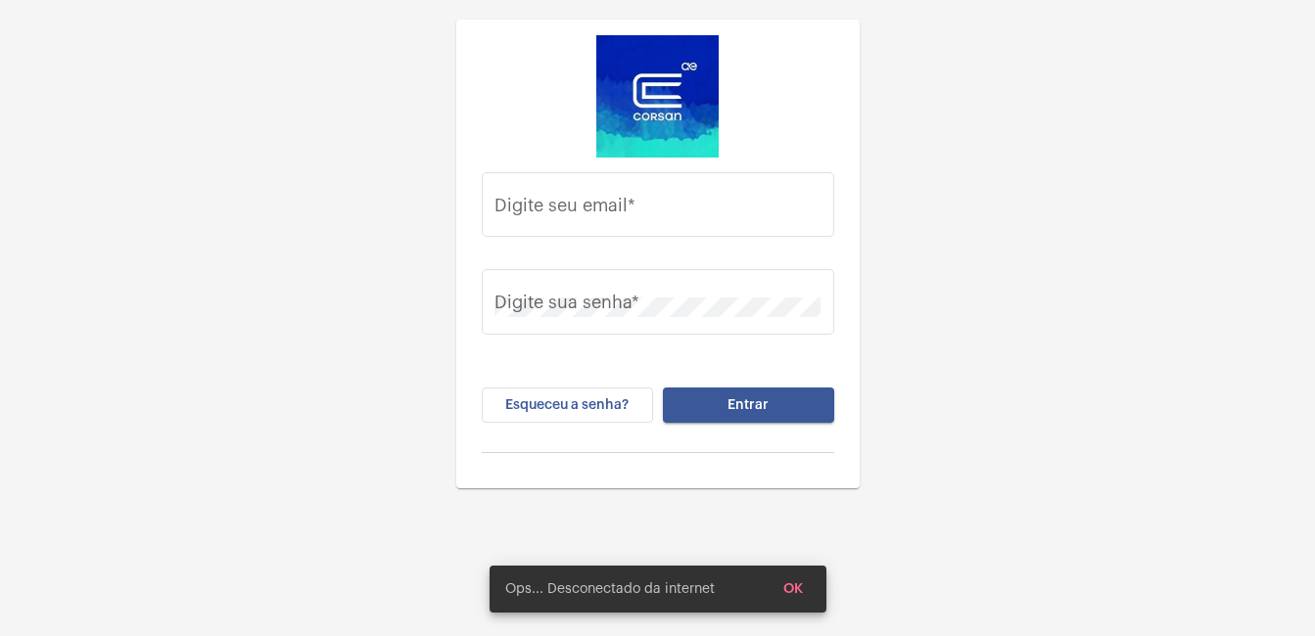
type input "[PERSON_NAME][EMAIL_ADDRESS][PERSON_NAME][DOMAIN_NAME]"
